Goal: Use online tool/utility: Utilize a website feature to perform a specific function

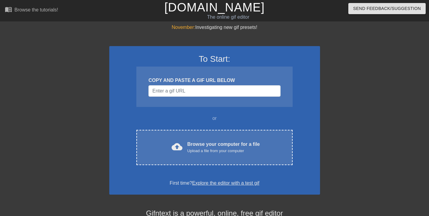
scroll to position [68, 0]
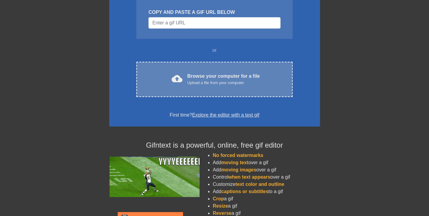
click at [173, 91] on div "cloud_upload Browse your computer for a file Upload a file from your computer C…" at bounding box center [214, 79] width 156 height 35
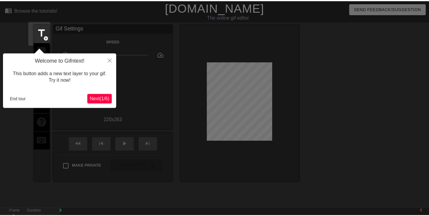
scroll to position [15, 0]
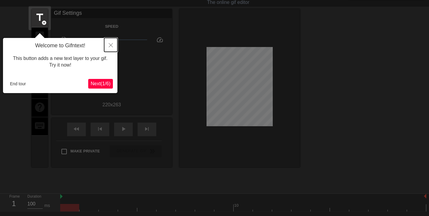
click at [108, 44] on button "Close" at bounding box center [110, 45] width 13 height 14
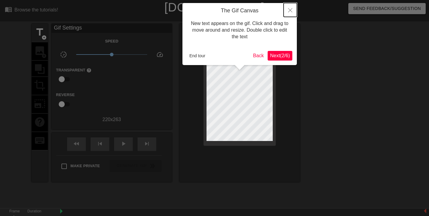
click at [290, 8] on button "Close" at bounding box center [290, 10] width 13 height 14
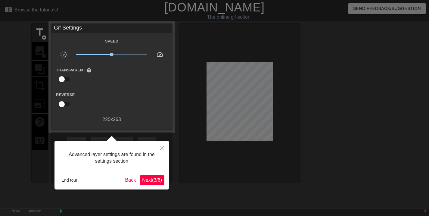
scroll to position [15, 0]
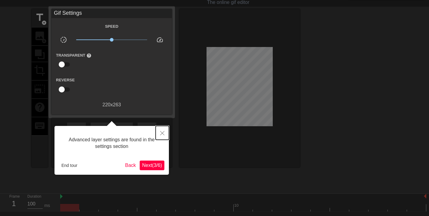
click at [162, 131] on icon "Close" at bounding box center [162, 133] width 4 height 4
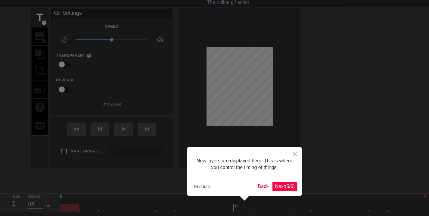
scroll to position [5, 0]
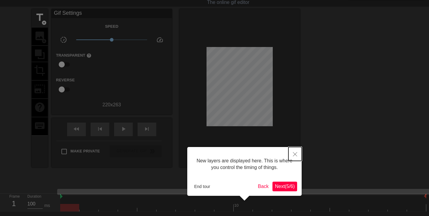
click at [297, 154] on icon "Close" at bounding box center [295, 154] width 4 height 4
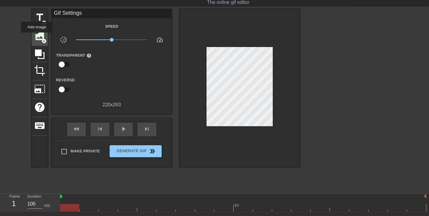
click at [37, 37] on span "image" at bounding box center [39, 35] width 11 height 11
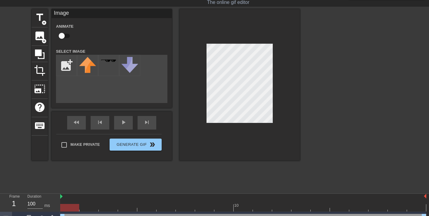
click at [308, 137] on div "title add_circle image add_circle crop photo_size_select_large help keyboard Im…" at bounding box center [214, 99] width 429 height 181
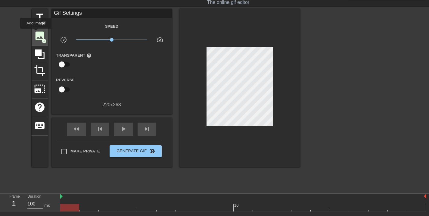
click at [36, 33] on span "image" at bounding box center [39, 35] width 11 height 11
click at [42, 37] on span "image" at bounding box center [39, 35] width 11 height 11
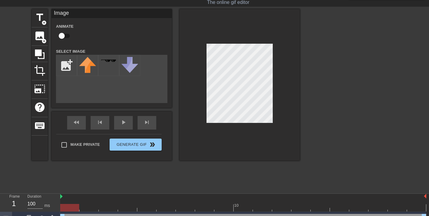
click at [141, 105] on div "title add_circle image add_circle crop photo_size_select_large help keyboard Im…" at bounding box center [166, 84] width 268 height 151
click at [186, 105] on div at bounding box center [240, 84] width 120 height 151
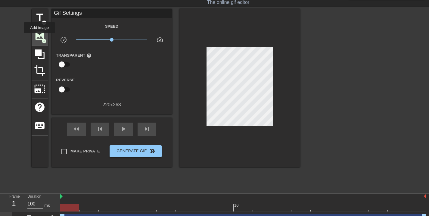
click at [40, 38] on span "image" at bounding box center [39, 35] width 11 height 11
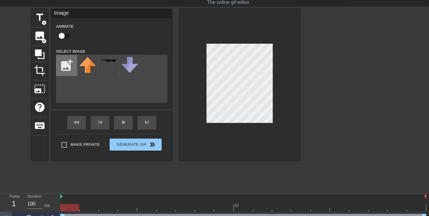
click at [70, 70] on input "file" at bounding box center [66, 65] width 20 height 20
type input "C:\fakepath\noFilter (1).webp"
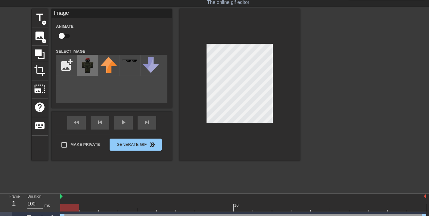
click at [87, 72] on img at bounding box center [87, 65] width 17 height 17
click at [232, 139] on div at bounding box center [240, 84] width 120 height 151
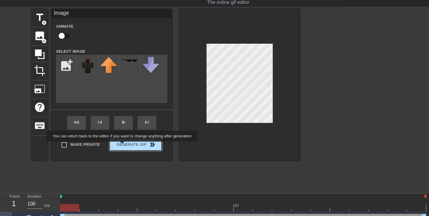
click at [126, 146] on button "Generate Gif double_arrow" at bounding box center [136, 145] width 52 height 12
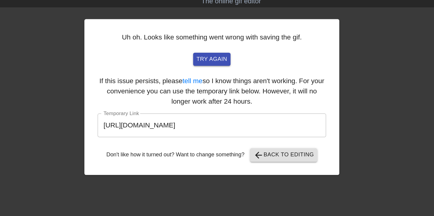
click at [249, 106] on input "[URL][DOMAIN_NAME]" at bounding box center [217, 105] width 162 height 17
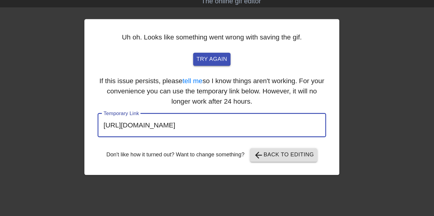
drag, startPoint x: 270, startPoint y: 103, endPoint x: 67, endPoint y: 99, distance: 203.6
click at [67, 100] on div "Uh oh. Looks like something went wrong with saving the gif. try again If this i…" at bounding box center [217, 114] width 434 height 181
